Goal: Navigation & Orientation: Find specific page/section

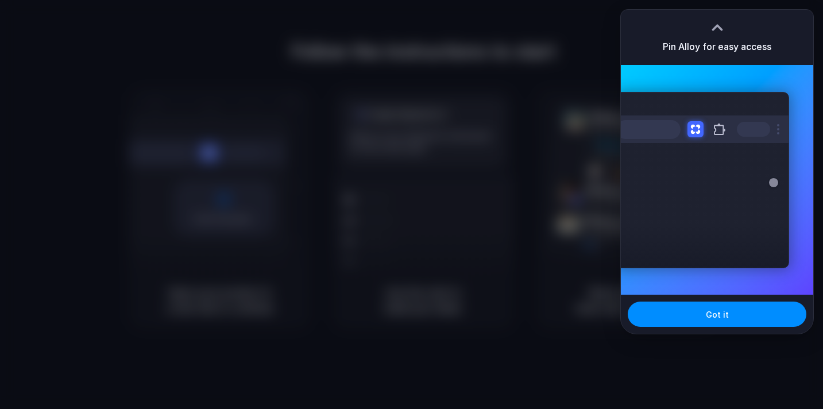
click at [551, 124] on div at bounding box center [411, 204] width 823 height 409
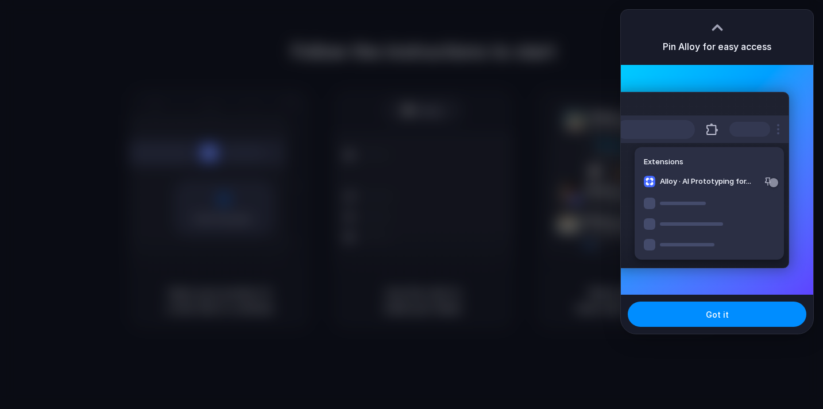
click at [514, 138] on div at bounding box center [411, 204] width 823 height 409
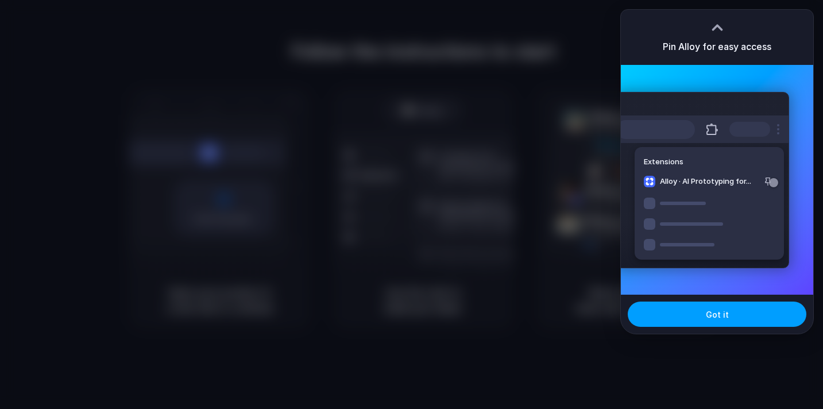
click at [704, 314] on button "Got it" at bounding box center [717, 314] width 179 height 25
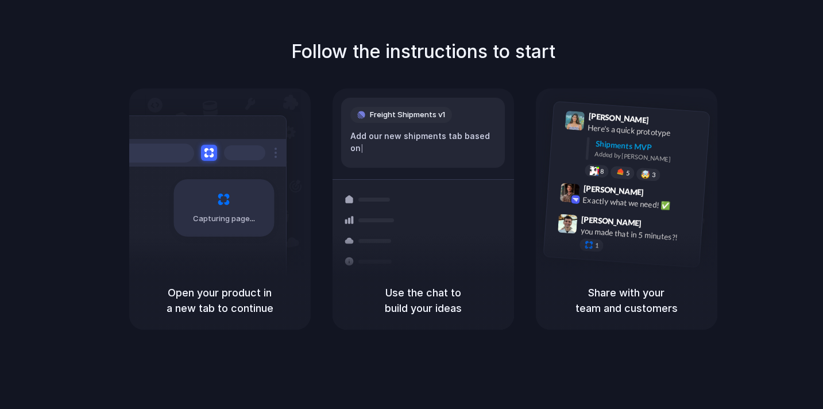
click at [298, 376] on div "Follow the instructions to start Capturing page Open your product in a new tab …" at bounding box center [423, 216] width 846 height 432
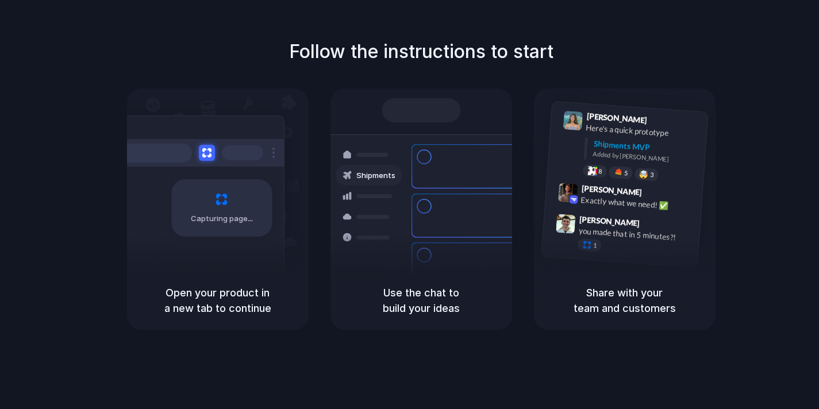
click at [433, 157] on div "Container from [GEOGRAPHIC_DATA] 40ft • ETA [DATE] • In transit" at bounding box center [488, 166] width 155 height 45
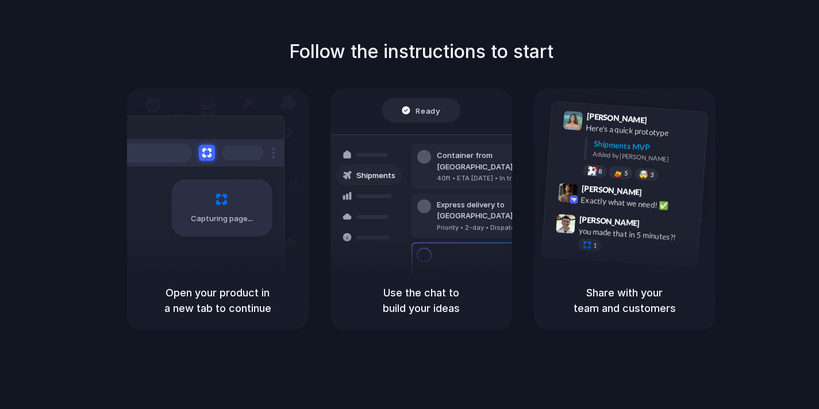
click at [461, 223] on div "Priority • 2-day • Dispatched" at bounding box center [499, 228] width 124 height 10
click at [424, 115] on span "Ready" at bounding box center [427, 110] width 24 height 11
click at [582, 142] on div "[PERSON_NAME] 9:41 AM Here's a quick prototype Shipments MVP Added by [PERSON_N…" at bounding box center [639, 148] width 122 height 72
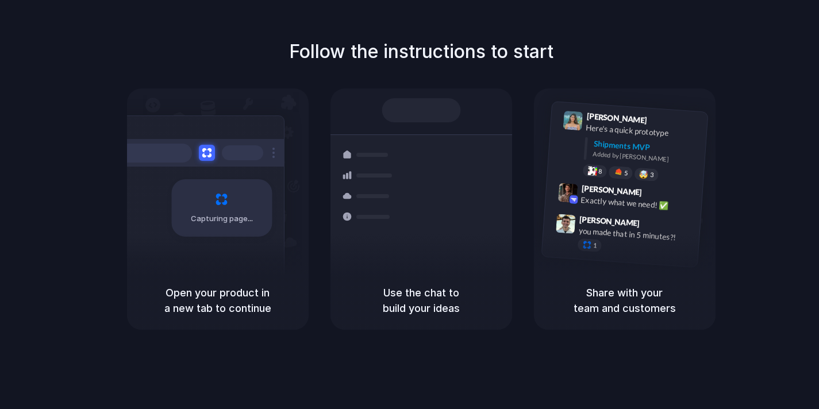
click at [265, 28] on div "Follow the instructions to start Capturing page Open your product in a new tab …" at bounding box center [421, 216] width 842 height 432
